Goal: Check status

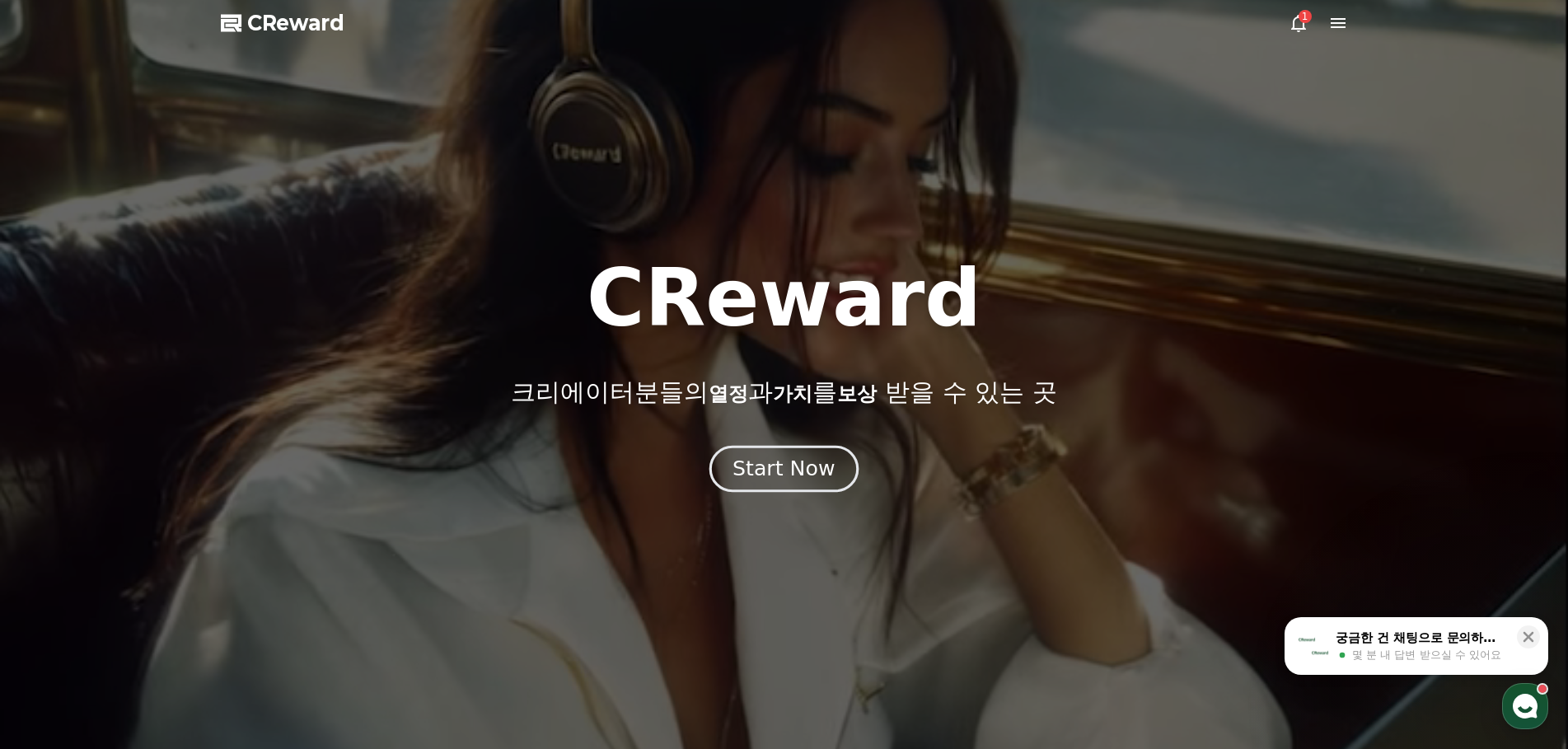
click at [776, 472] on div "Start Now" at bounding box center [784, 468] width 102 height 28
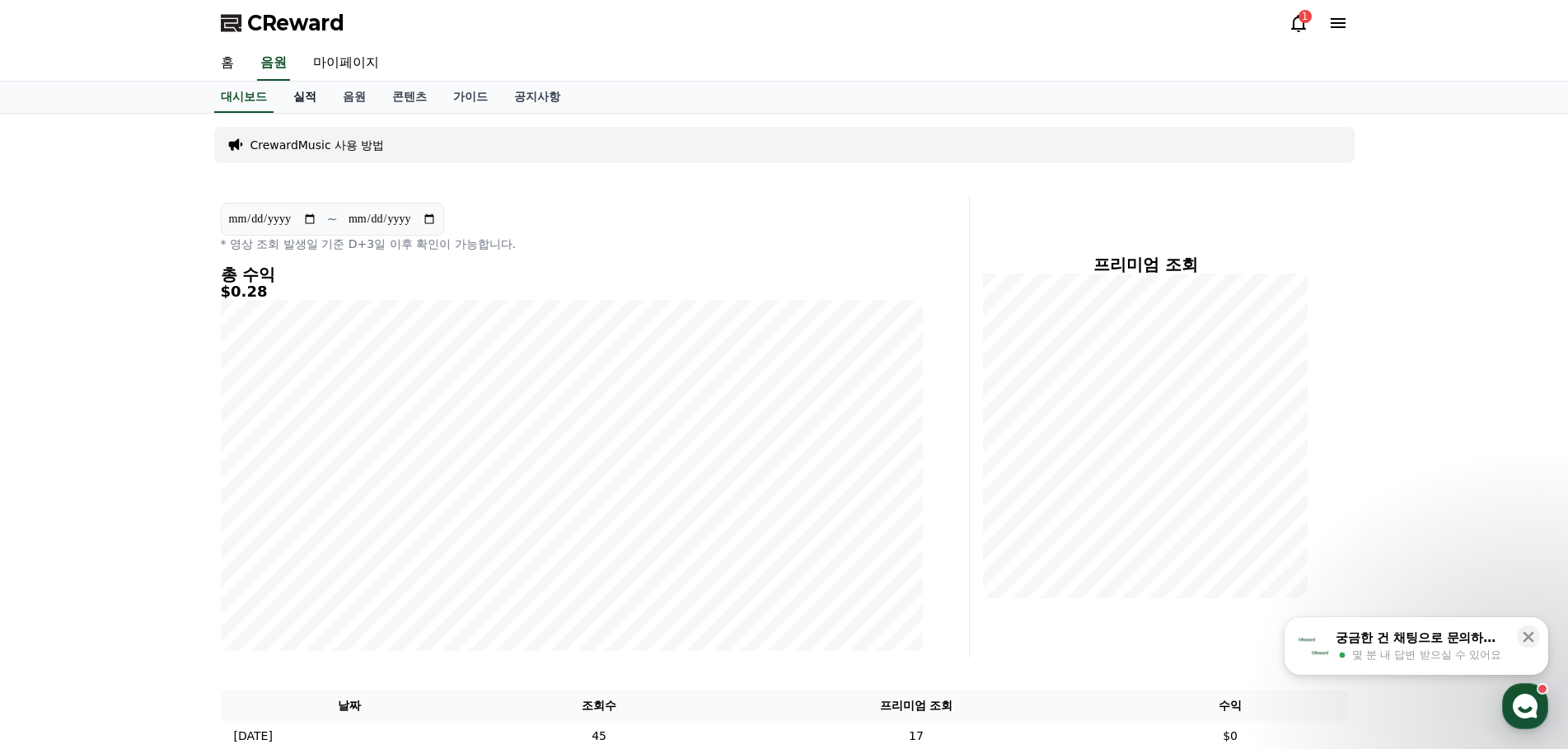
click at [300, 95] on link "실적" at bounding box center [305, 97] width 50 height 31
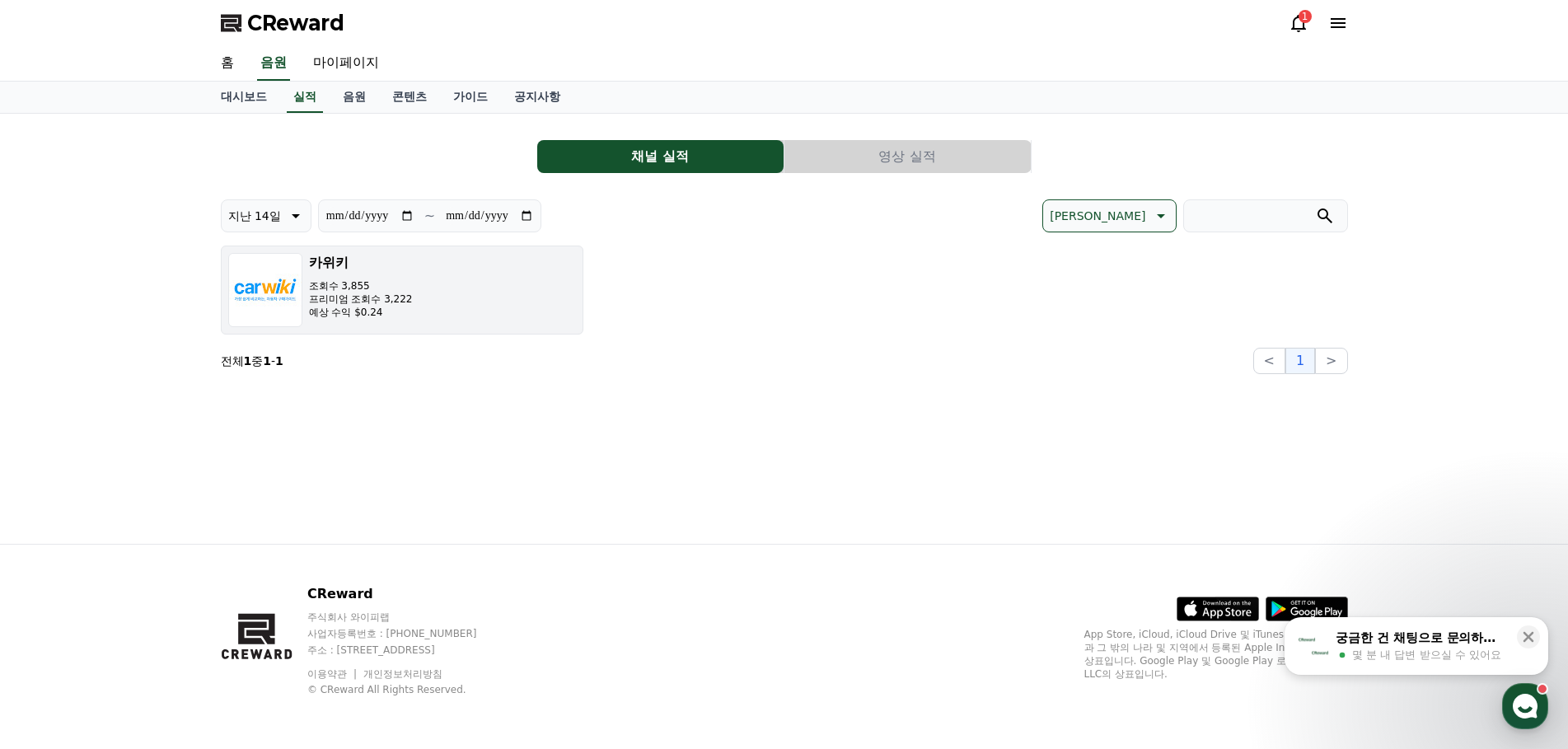
click at [507, 308] on button "카위키 조회수 3,855 프리미엄 조회수 3,222 예상 수익 $0.24" at bounding box center [402, 290] width 363 height 89
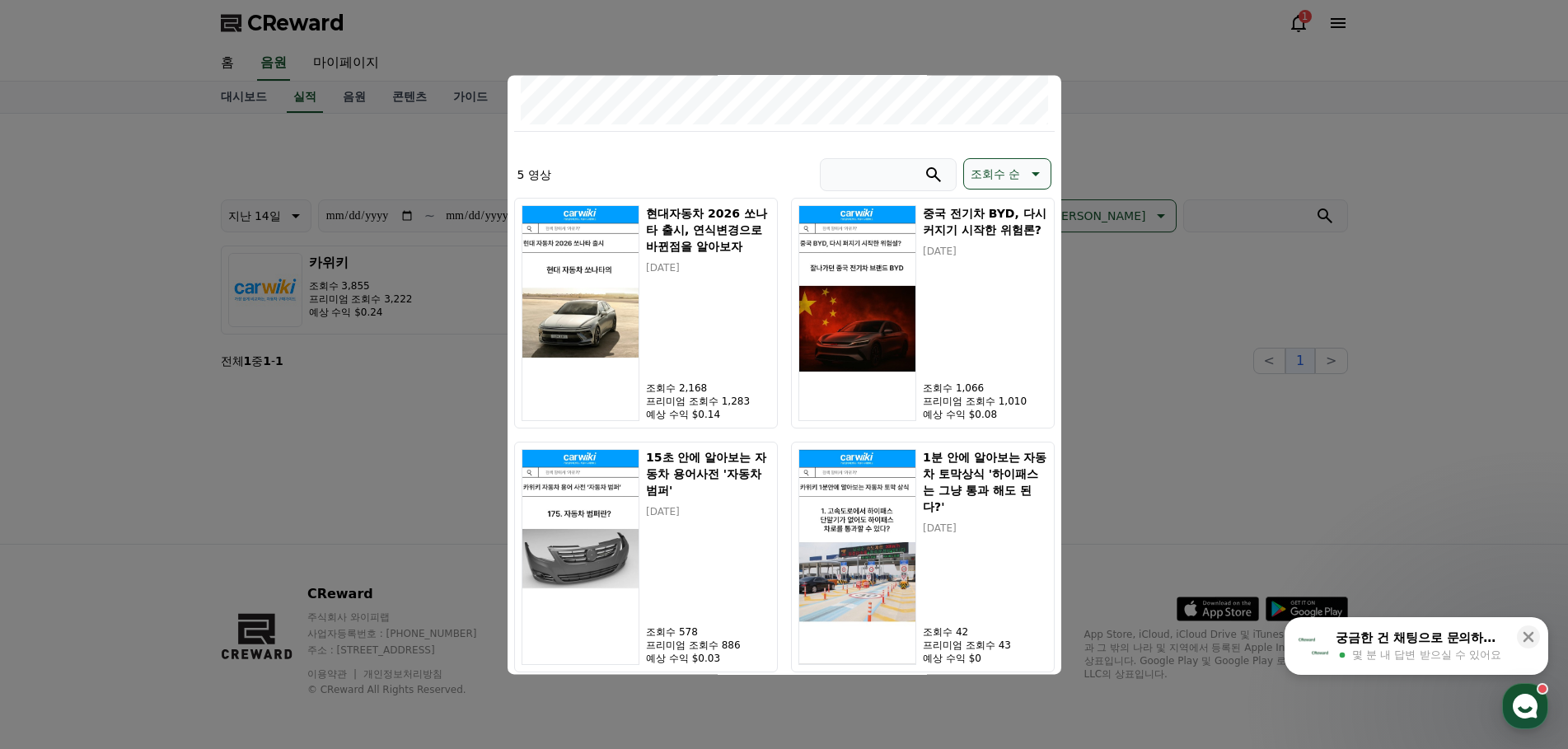
scroll to position [495, 0]
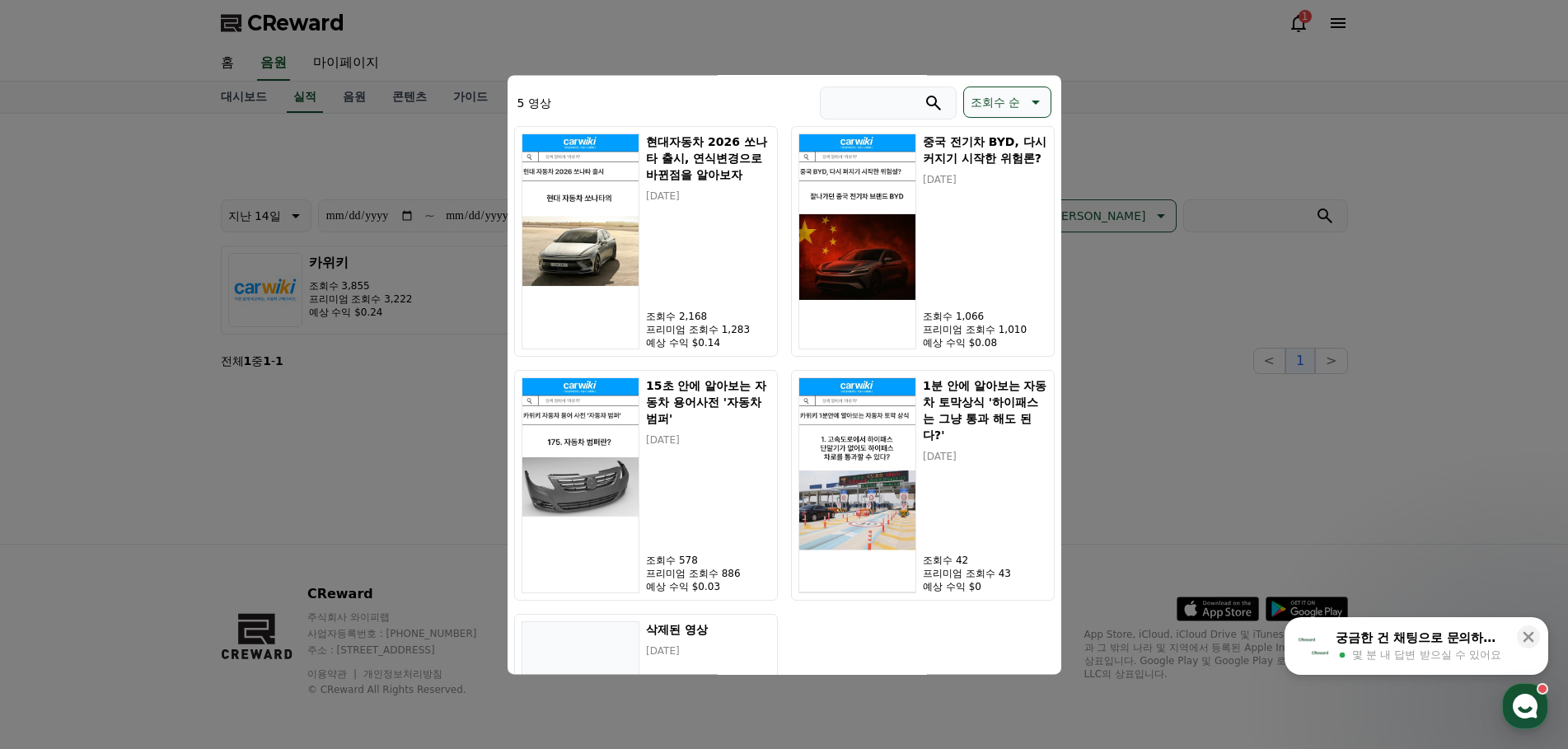
click at [1424, 270] on button "close modal" at bounding box center [784, 374] width 1568 height 749
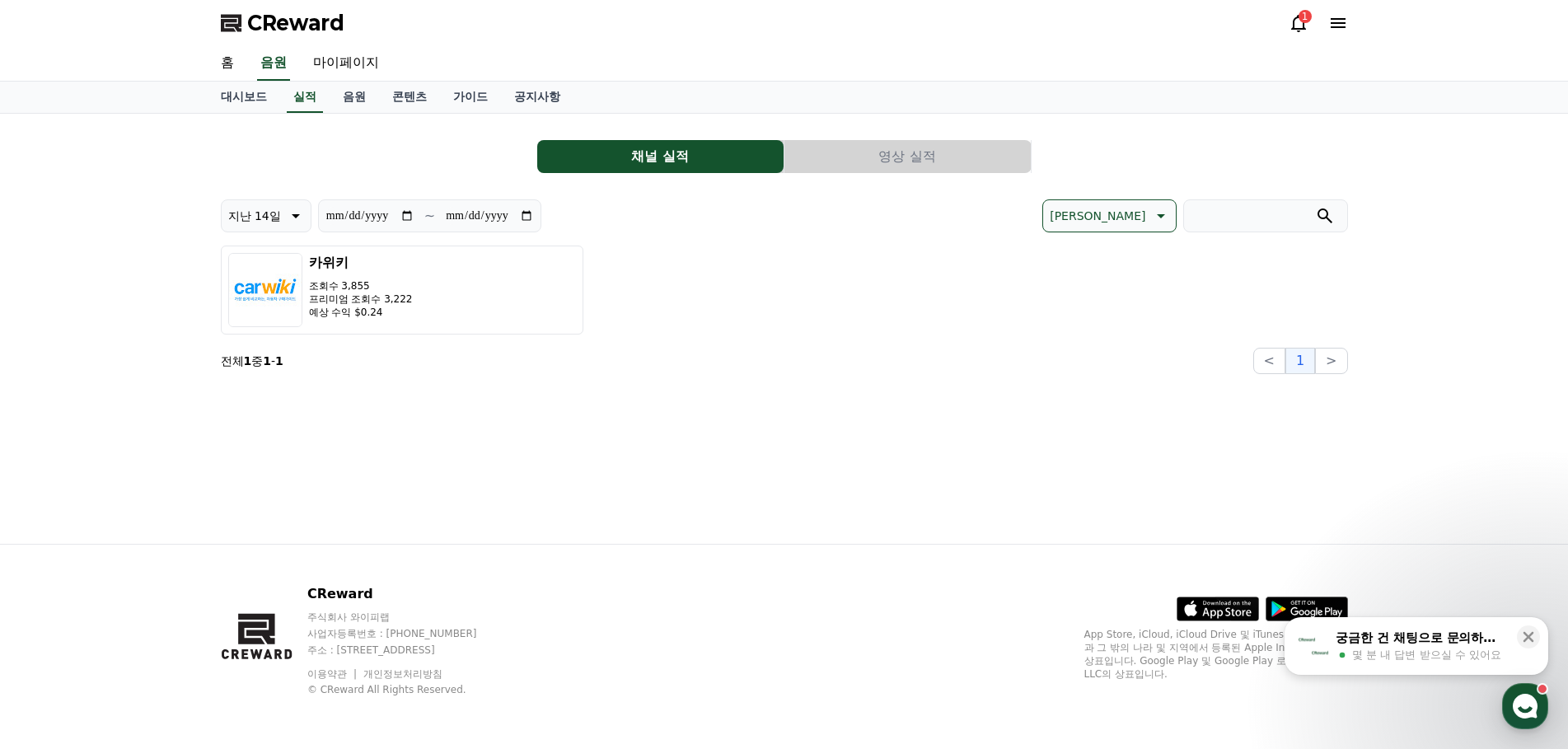
click at [848, 152] on button "영상 실적" at bounding box center [907, 156] width 246 height 33
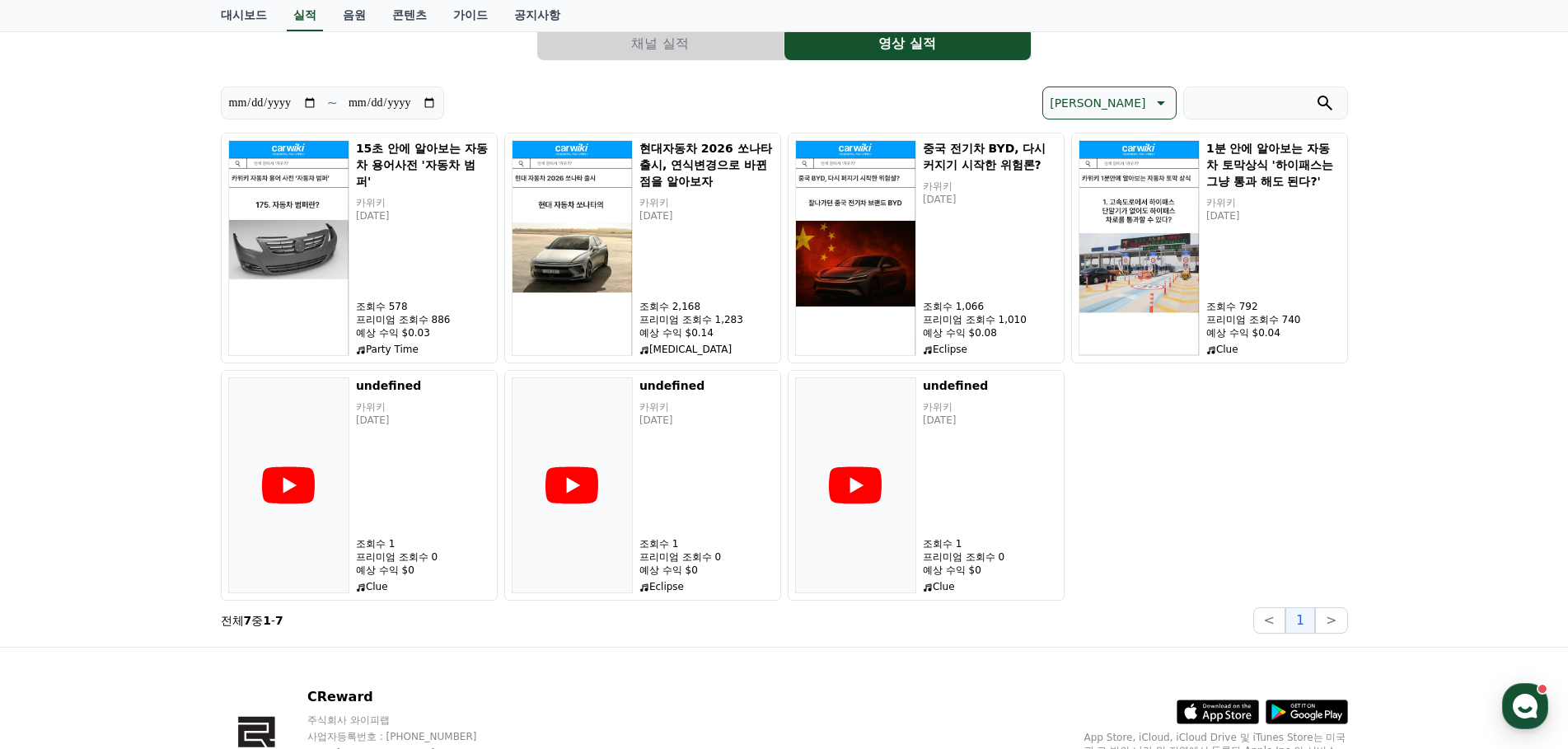
scroll to position [216, 0]
